Goal: Information Seeking & Learning: Compare options

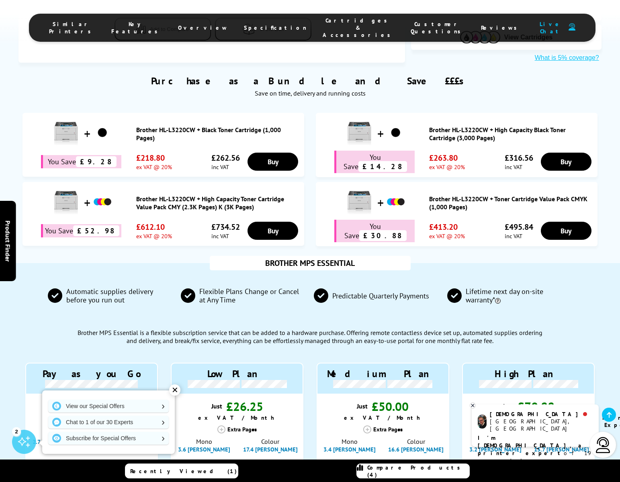
scroll to position [214, 0]
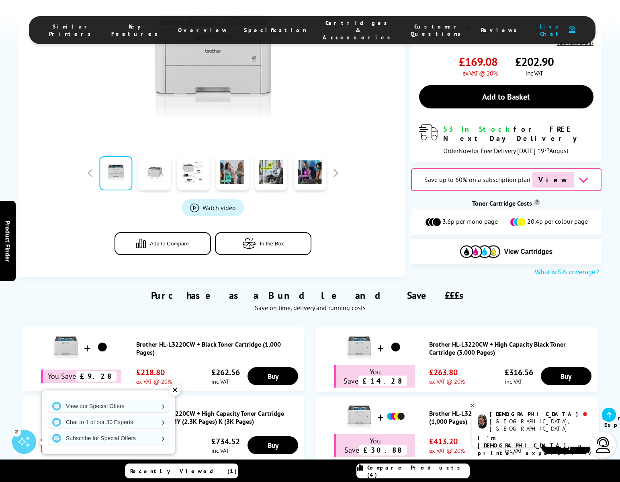
click at [172, 240] on button "Add to Compare" at bounding box center [163, 243] width 96 height 23
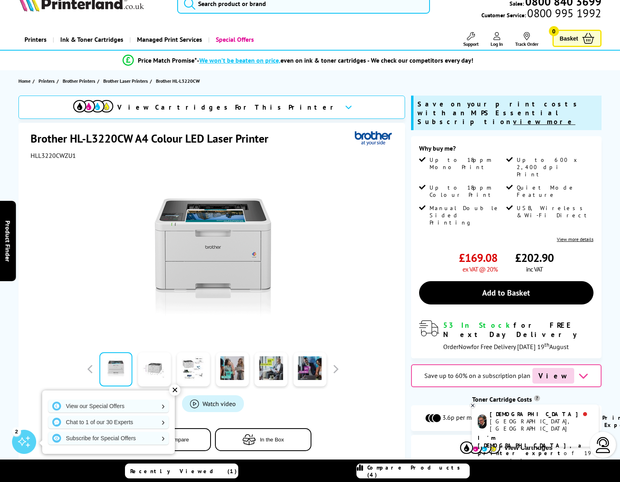
scroll to position [0, 0]
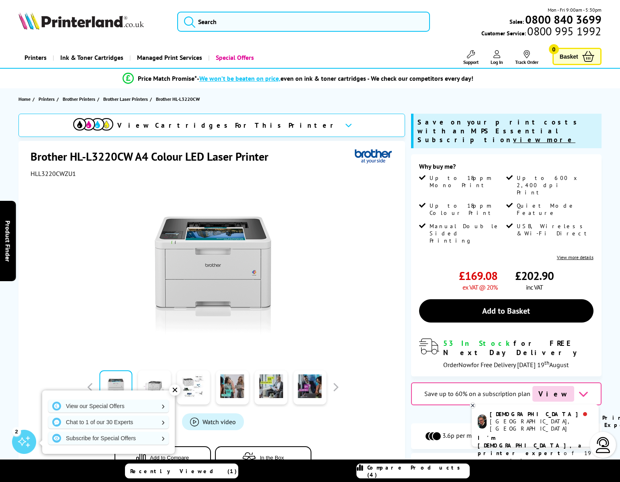
click at [269, 128] on span "View Cartridges For This Printer" at bounding box center [227, 125] width 221 height 9
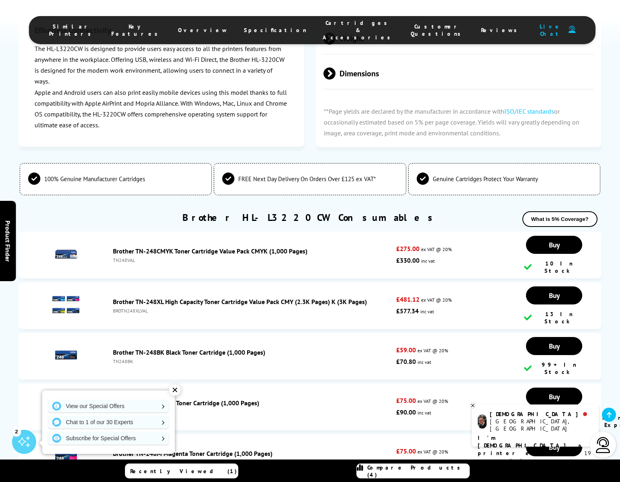
scroll to position [2464, 0]
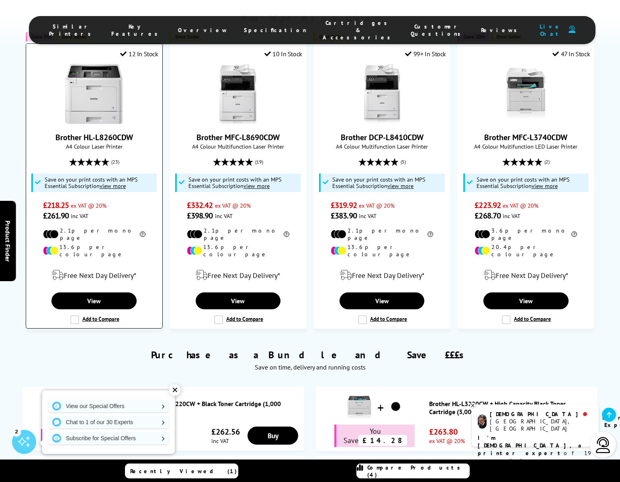
scroll to position [505, 0]
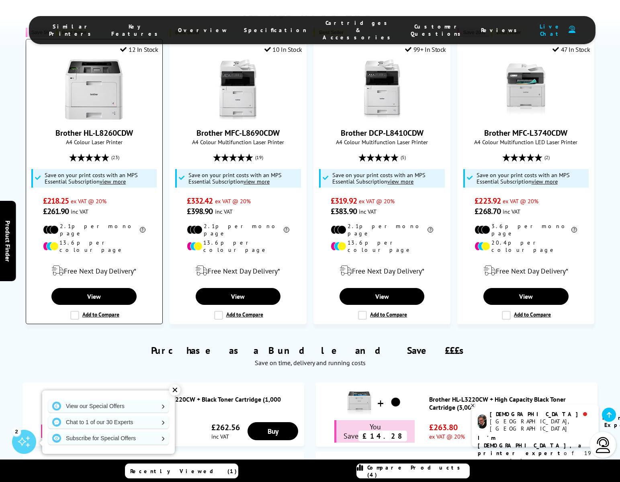
click at [107, 99] on img at bounding box center [94, 90] width 60 height 60
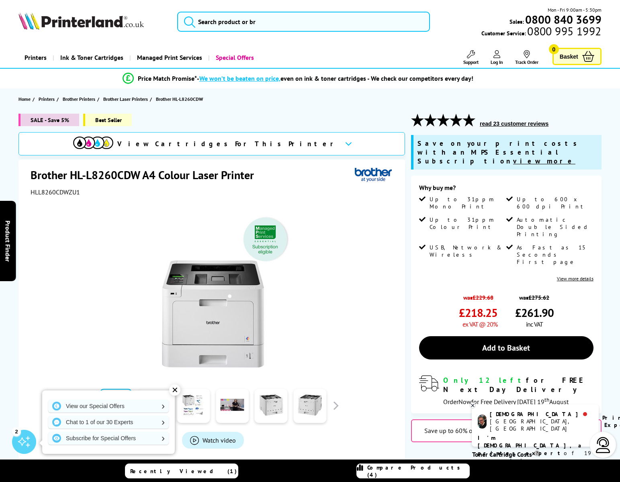
click at [271, 141] on span "View Cartridges For This Printer" at bounding box center [227, 144] width 221 height 9
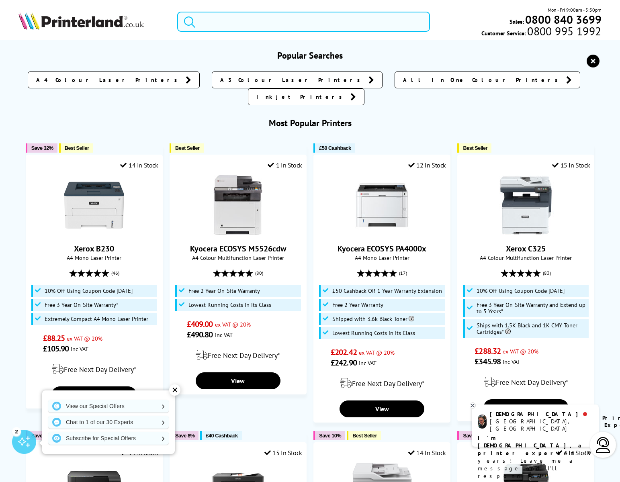
click at [269, 16] on input "search" at bounding box center [303, 22] width 253 height 20
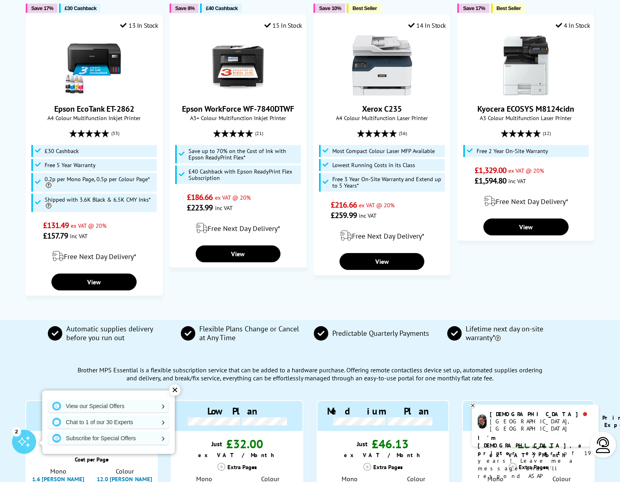
scroll to position [429, 0]
